Goal: Register for event/course

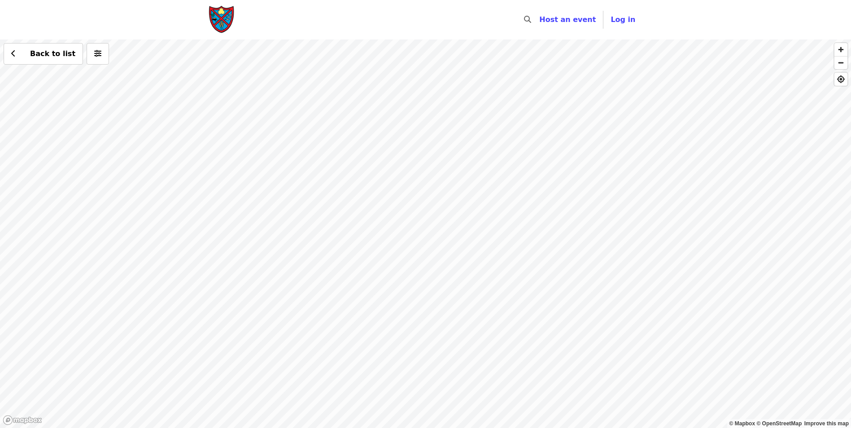
drag, startPoint x: 455, startPoint y: 392, endPoint x: 436, endPoint y: 241, distance: 151.5
click at [436, 241] on div "Back to list" at bounding box center [425, 233] width 851 height 389
click at [399, 245] on div "Back to list" at bounding box center [425, 233] width 851 height 389
click at [412, 401] on div "Back to list" at bounding box center [425, 233] width 851 height 389
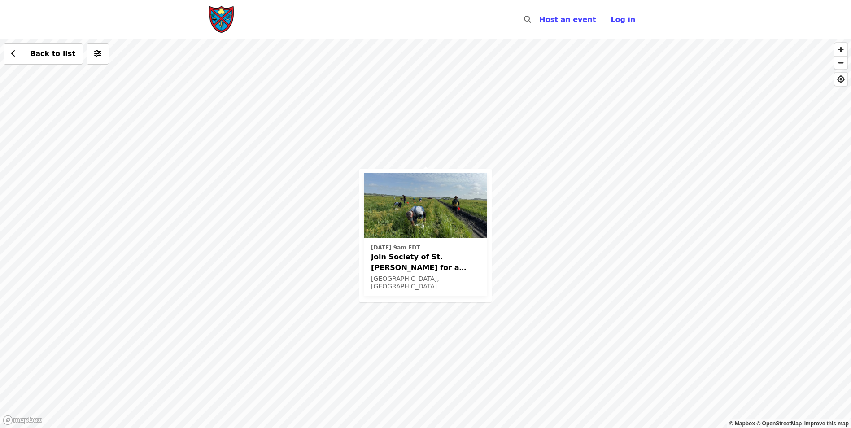
click at [424, 160] on div "[DATE] 9am EDT Join Society of St. [PERSON_NAME] for a Glean in Mt. [PERSON_NAM…" at bounding box center [425, 233] width 851 height 389
click at [425, 160] on div "[DATE] 9am EDT Join Society of St. [PERSON_NAME] for a Glean in Mt. [PERSON_NAM…" at bounding box center [425, 233] width 851 height 389
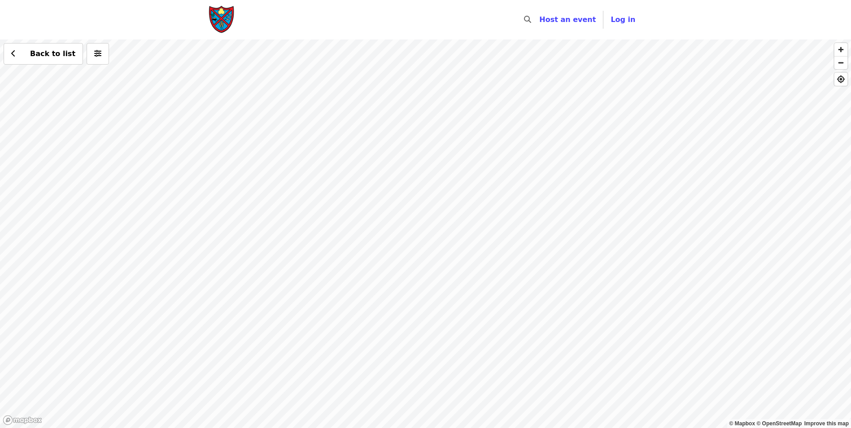
drag, startPoint x: 445, startPoint y: 102, endPoint x: 408, endPoint y: 425, distance: 325.6
click at [408, 425] on div "Back to list" at bounding box center [425, 233] width 851 height 389
drag, startPoint x: 361, startPoint y: 203, endPoint x: 359, endPoint y: 388, distance: 184.4
click at [359, 391] on div "Back to list" at bounding box center [425, 233] width 851 height 389
click at [431, 196] on div "Back to list" at bounding box center [425, 233] width 851 height 389
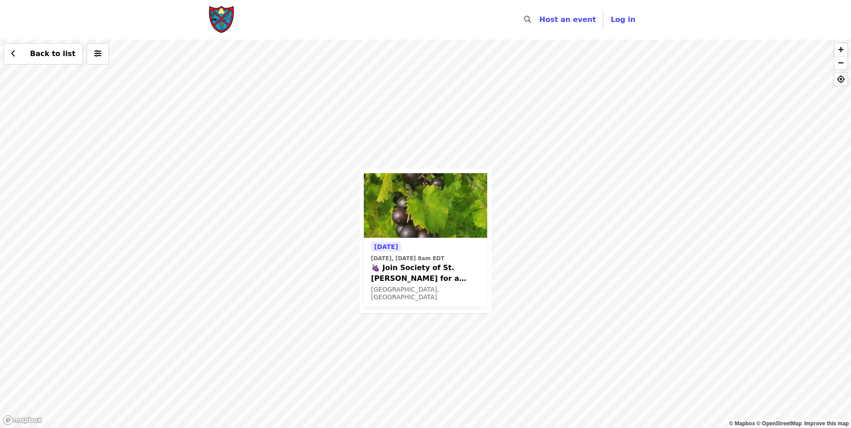
click at [410, 153] on div "[DATE] [DATE], [DATE] 8am EDT 🍇 Join Society of St. [PERSON_NAME] for a MUSCADI…" at bounding box center [425, 233] width 851 height 389
